Goal: Task Accomplishment & Management: Use online tool/utility

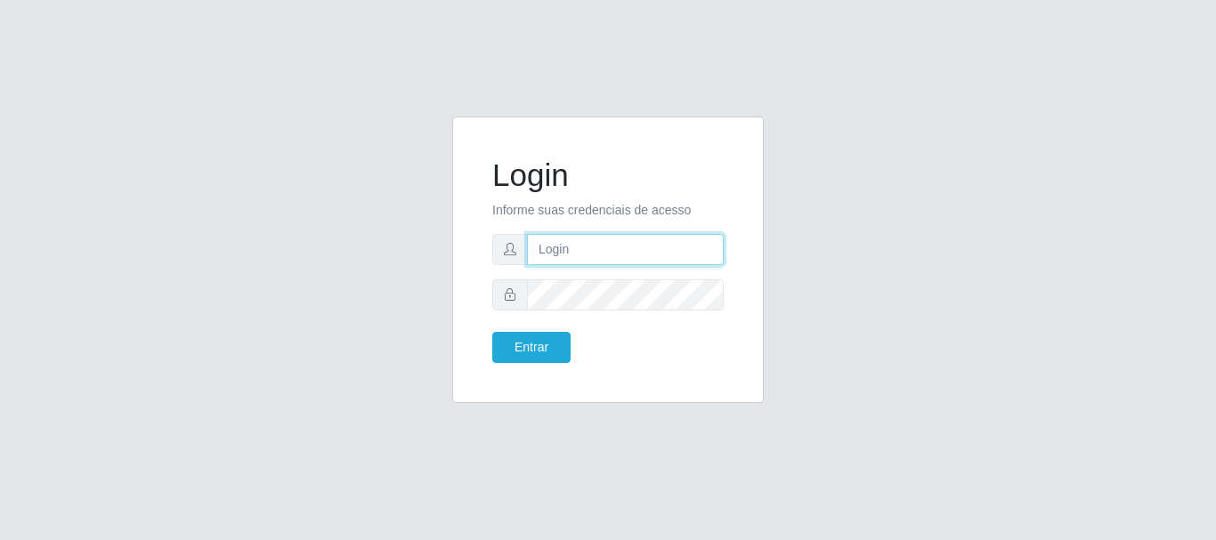
click at [638, 246] on input "text" at bounding box center [625, 249] width 197 height 31
type input "Ubiratan@confglacer"
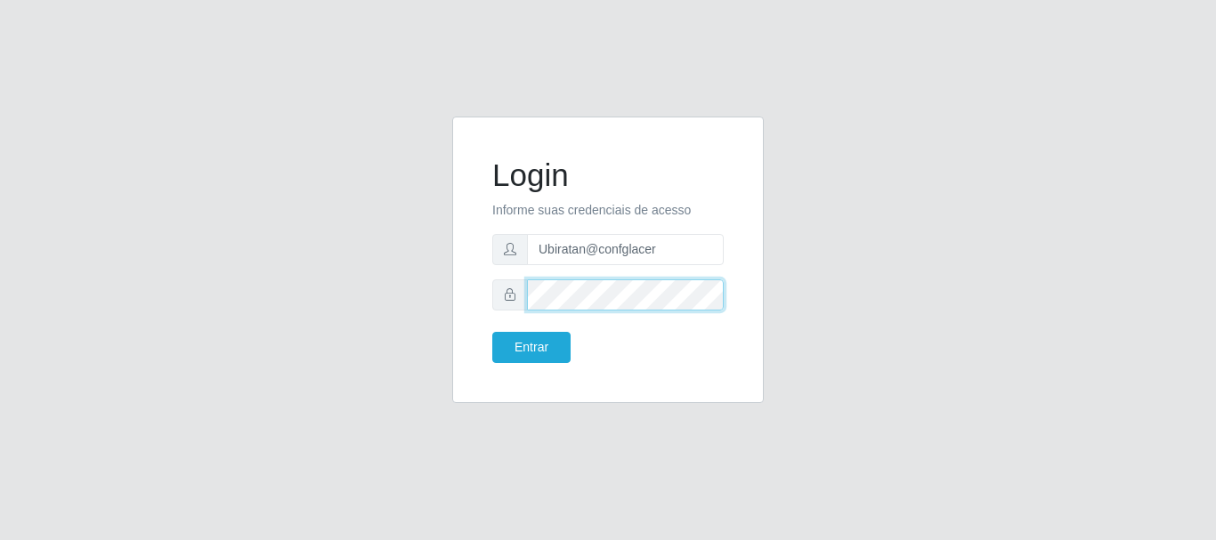
click at [492, 332] on button "Entrar" at bounding box center [531, 347] width 78 height 31
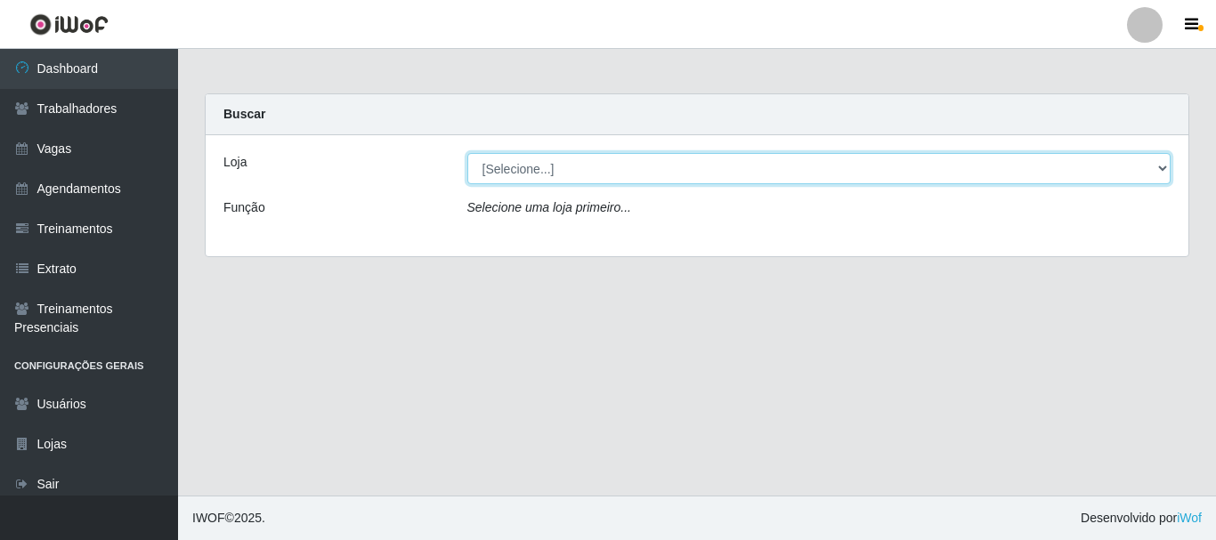
click at [1156, 172] on select "[Selecione...] Glace Real Confeitaria" at bounding box center [819, 168] width 704 height 31
select select "445"
click at [467, 153] on select "[Selecione...] Glace Real Confeitaria" at bounding box center [819, 168] width 704 height 31
